Goal: Browse casually

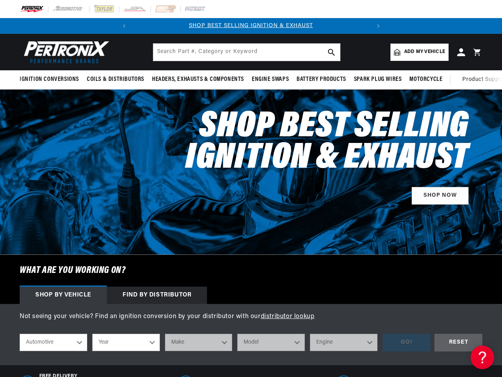
click at [251, 188] on div "Shop Best Selling Ignition & Exhaust SHOP NOW" at bounding box center [307, 154] width 349 height 130
click at [124, 26] on icon "Translation missing: en.sections.announcements.previous_announcement" at bounding box center [124, 26] width 2 height 4
click at [104, 26] on slideshow-component "SHOP BEST SELLING IGNITION & EXHAUST FREE SHIPPING ON ORDERS OVER $109" at bounding box center [251, 26] width 502 height 16
click at [327, 26] on p "FREE SHIPPING ON ORDERS OVER $109" at bounding box center [251, 26] width 238 height 9
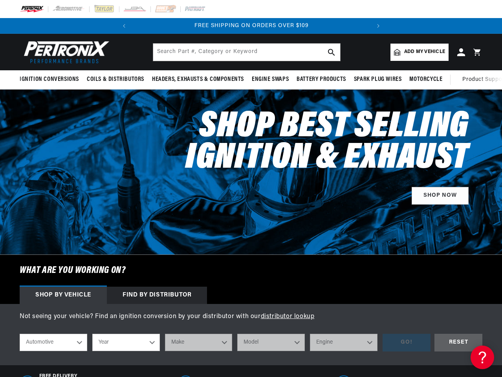
click at [378, 26] on icon "Translation missing: en.sections.announcements.next_announcement" at bounding box center [378, 26] width 2 height 4
click at [51, 79] on span "Ignition Conversions" at bounding box center [49, 79] width 59 height 8
click at [115, 79] on span "Coils & Distributors" at bounding box center [115, 79] width 57 height 8
click at [197, 79] on span "Headers, Exhausts & Components" at bounding box center [198, 79] width 92 height 8
